Goal: Navigation & Orientation: Find specific page/section

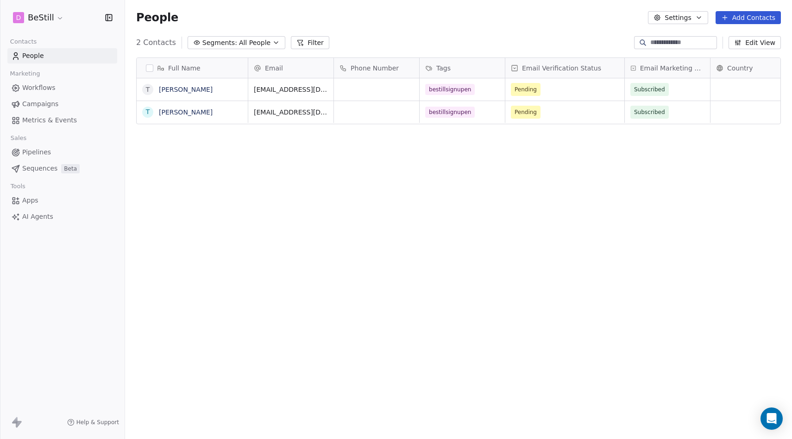
click at [44, 88] on span "Workflows" at bounding box center [38, 88] width 33 height 10
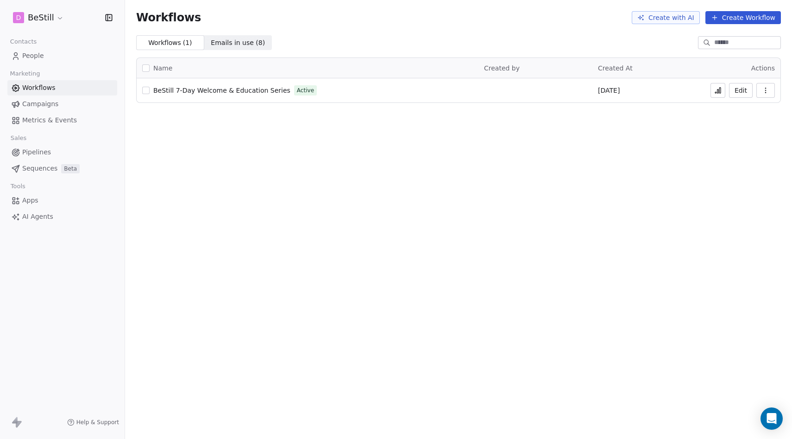
click at [259, 87] on span "BeStill 7-Day Welcome & Education Series" at bounding box center [221, 90] width 137 height 7
click at [42, 59] on span "People" at bounding box center [33, 56] width 22 height 10
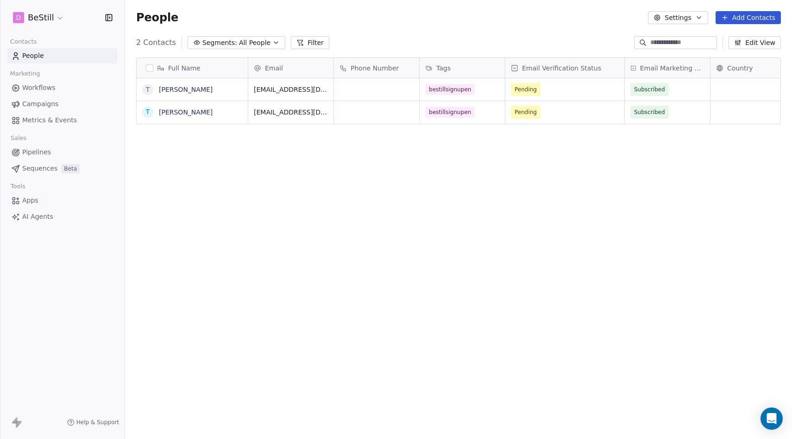
scroll to position [386, 667]
click at [406, 205] on div "Full Name T Tom T Tom Email Phone Number Tags Email Verification Status Email M…" at bounding box center [458, 243] width 667 height 386
